Goal: Use online tool/utility: Utilize a website feature to perform a specific function

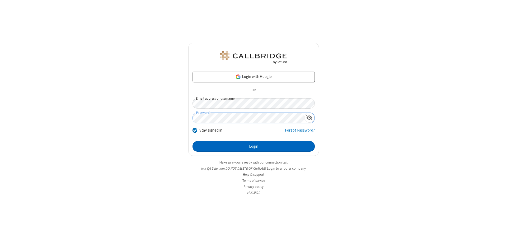
click at [253, 146] on button "Login" at bounding box center [253, 146] width 122 height 11
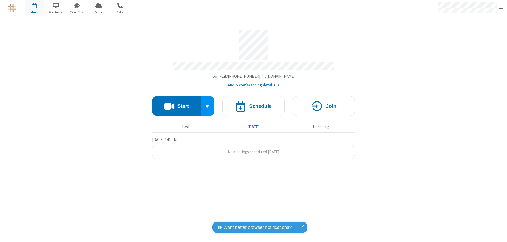
click at [176, 103] on button "Start" at bounding box center [176, 106] width 49 height 20
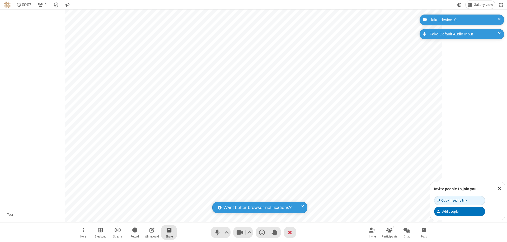
click at [169, 230] on span "Start sharing" at bounding box center [169, 229] width 5 height 7
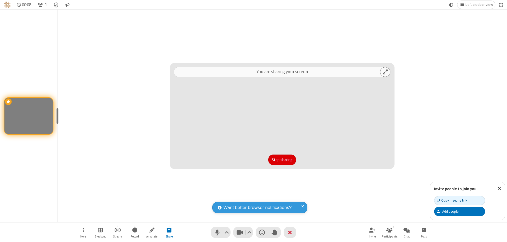
click at [282, 160] on button "Stop sharing" at bounding box center [282, 159] width 28 height 11
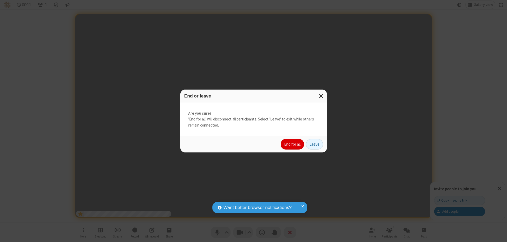
click at [292, 144] on button "End for all" at bounding box center [292, 144] width 23 height 11
